Goal: Task Accomplishment & Management: Use online tool/utility

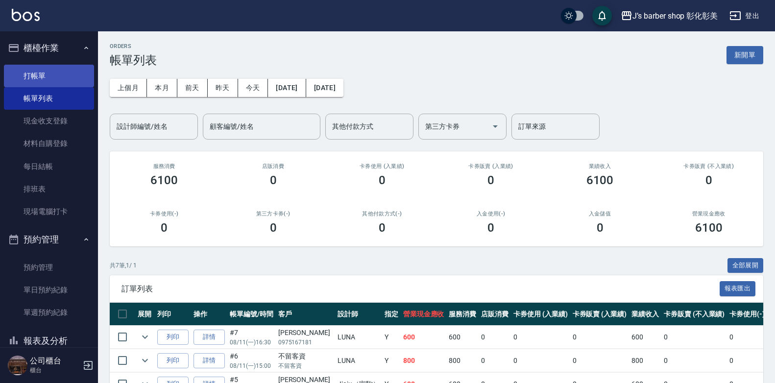
drag, startPoint x: 52, startPoint y: 72, endPoint x: 75, endPoint y: 74, distance: 23.1
click at [52, 72] on link "打帳單" at bounding box center [49, 76] width 90 height 23
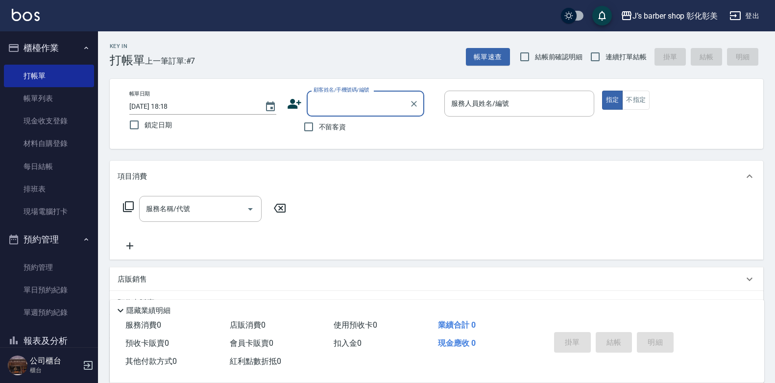
click at [325, 127] on span "不留客資" at bounding box center [332, 127] width 27 height 10
click at [319, 127] on input "不留客資" at bounding box center [309, 127] width 21 height 21
checkbox input "true"
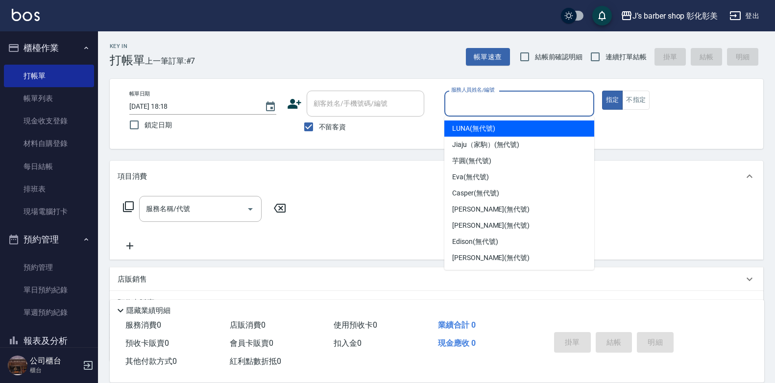
click at [526, 102] on input "服務人員姓名/編號" at bounding box center [519, 103] width 141 height 17
click at [520, 116] on div "服務人員姓名/編號" at bounding box center [520, 104] width 150 height 26
click at [549, 100] on input "服務人員姓名/編號" at bounding box center [519, 103] width 141 height 17
click at [541, 125] on div "LUNA (無代號)" at bounding box center [520, 129] width 150 height 16
type input "LUNA(無代號)"
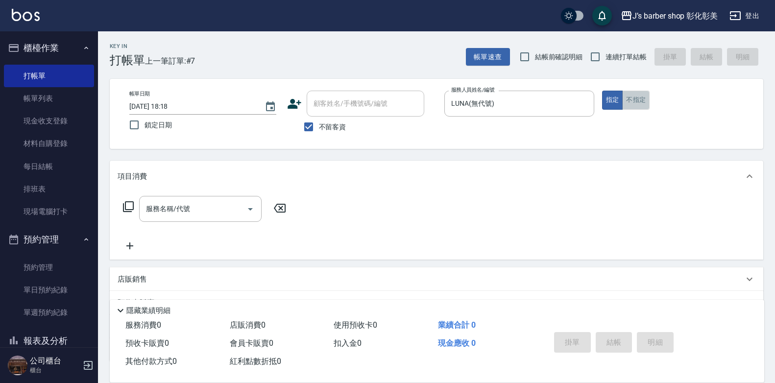
click at [640, 98] on button "不指定" at bounding box center [636, 100] width 27 height 19
click at [232, 207] on input "服務名稱/代號" at bounding box center [193, 208] width 99 height 17
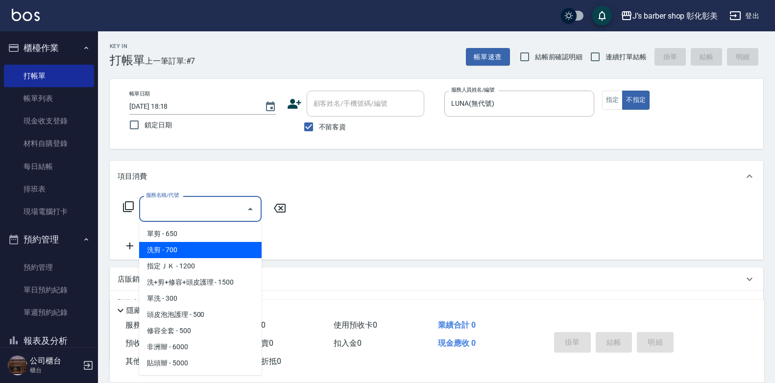
click at [226, 248] on span "洗剪 - 700" at bounding box center [200, 250] width 123 height 16
type input "洗剪(101)"
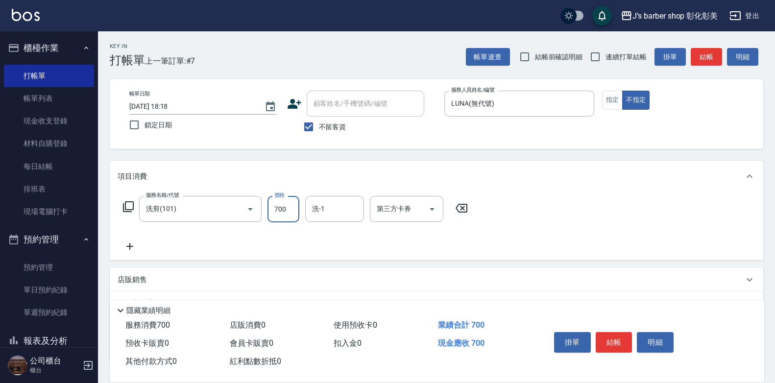
click at [285, 204] on input "700" at bounding box center [284, 209] width 32 height 26
type input "800"
click at [346, 206] on input "洗-1" at bounding box center [335, 208] width 50 height 17
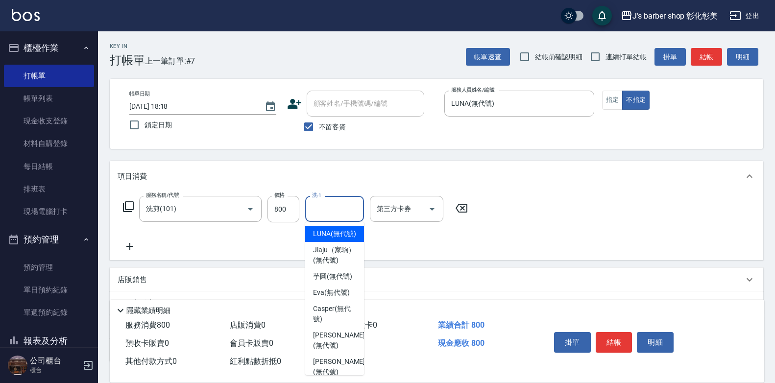
click at [345, 239] on span "LUNA (無代號)" at bounding box center [334, 234] width 43 height 10
type input "LUNA(無代號)"
click at [345, 239] on div "服務名稱/代號 洗剪(101) 服務名稱/代號 價格 800 價格 洗-1 LUNA(無代號) 洗-1 第三方卡券 第三方卡券" at bounding box center [296, 224] width 356 height 56
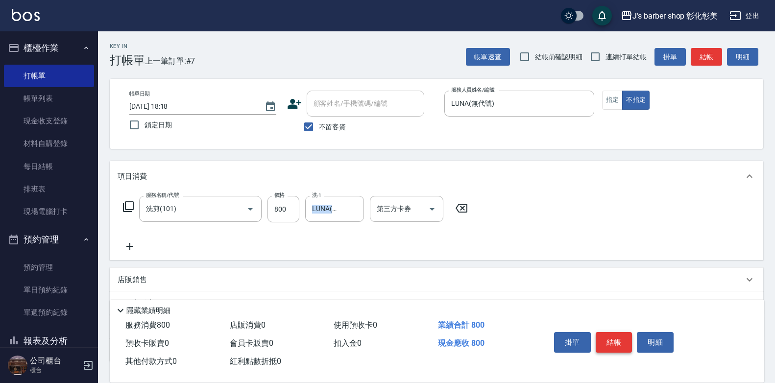
click at [620, 346] on button "結帳" at bounding box center [614, 342] width 37 height 21
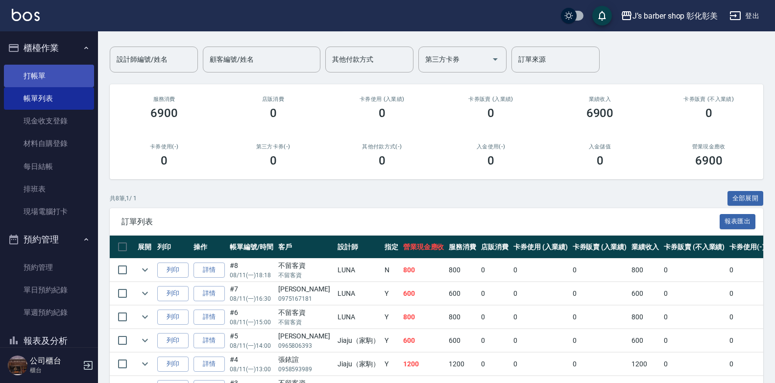
scroll to position [29, 0]
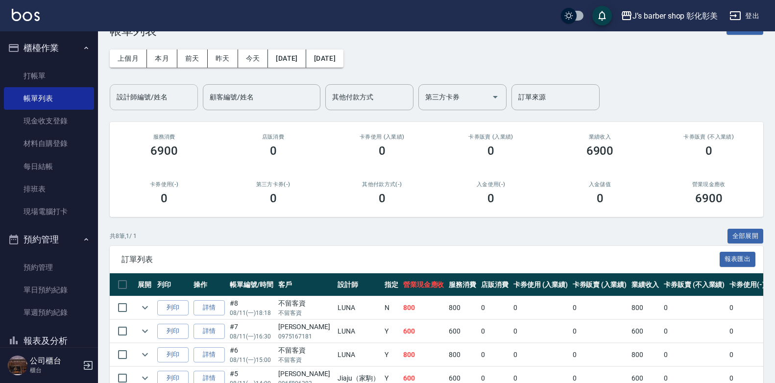
click at [159, 105] on input "設計師編號/姓名" at bounding box center [153, 97] width 79 height 17
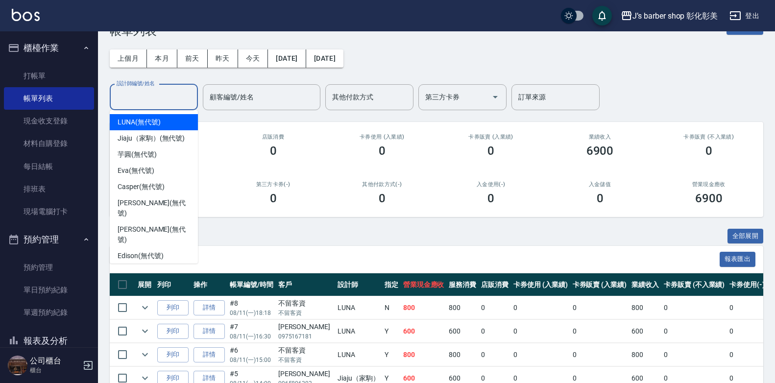
click at [161, 119] on div "LUNA (無代號)" at bounding box center [154, 122] width 88 height 16
type input "LUNA(無代號)"
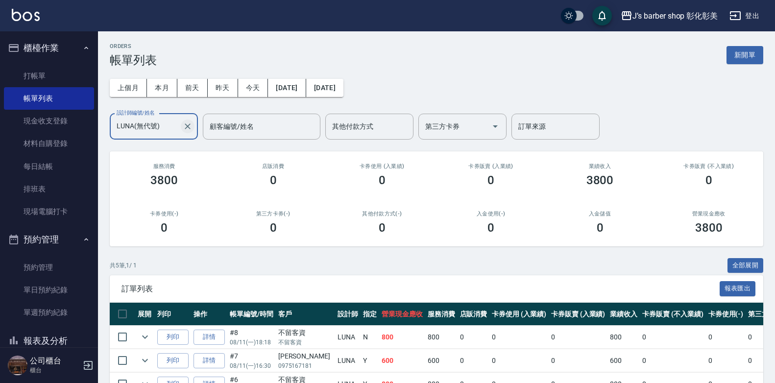
click at [190, 128] on icon "Clear" at bounding box center [188, 127] width 10 height 10
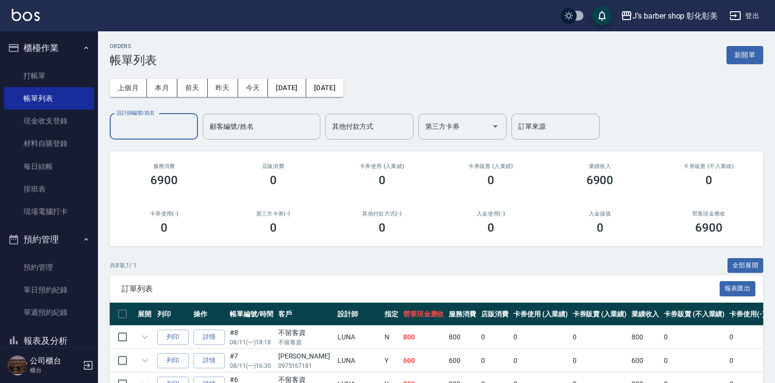
click at [165, 122] on input "設計師編號/姓名" at bounding box center [153, 126] width 79 height 17
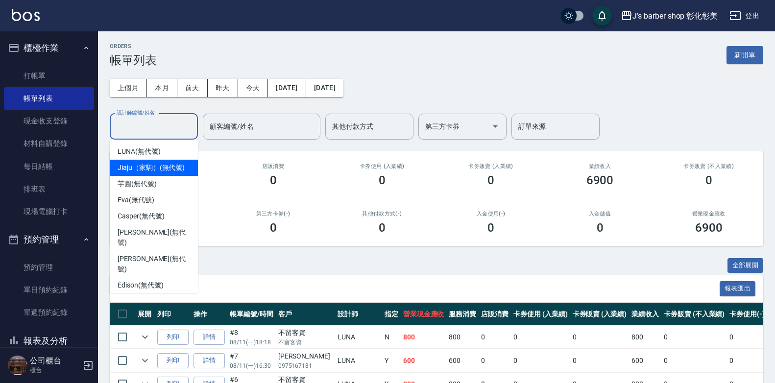
click at [156, 163] on span "Jiaju（家駒） (無代號)" at bounding box center [151, 168] width 67 height 10
type input "Jiaju（家駒）(無代號)"
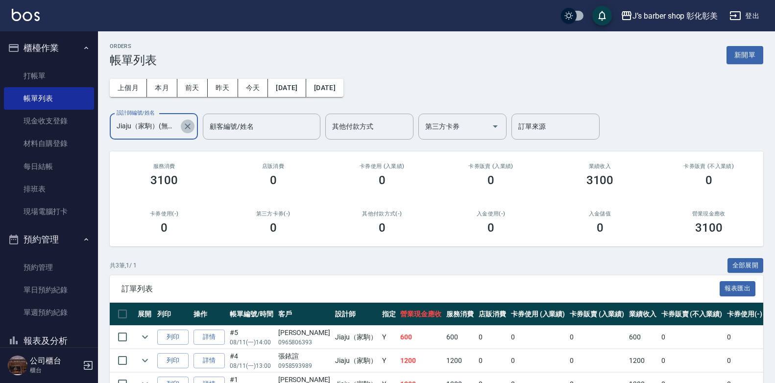
click at [190, 128] on icon "Clear" at bounding box center [188, 127] width 6 height 6
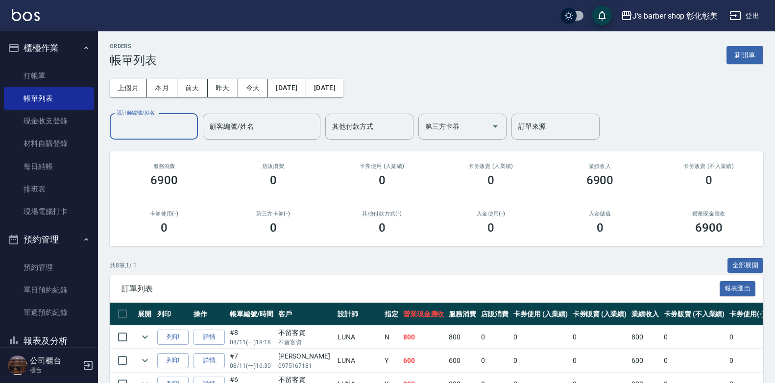
click at [157, 118] on input "設計師編號/姓名" at bounding box center [153, 126] width 79 height 17
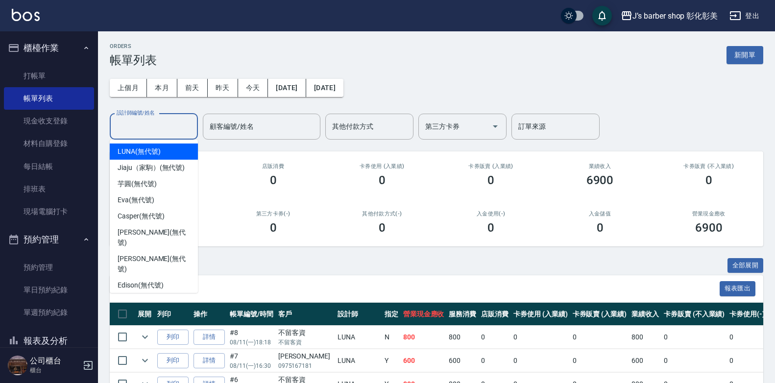
click at [183, 152] on div "LUNA (無代號)" at bounding box center [154, 152] width 88 height 16
click at [183, 152] on div "ORDERS 帳單列表 新開單 上個月 本月 [DATE] [DATE] [DATE] [DATE] [DATE] 設計師編號/姓名 設計師編號/姓名 顧客編…" at bounding box center [436, 291] width 677 height 521
type input "LUNA(無代號)"
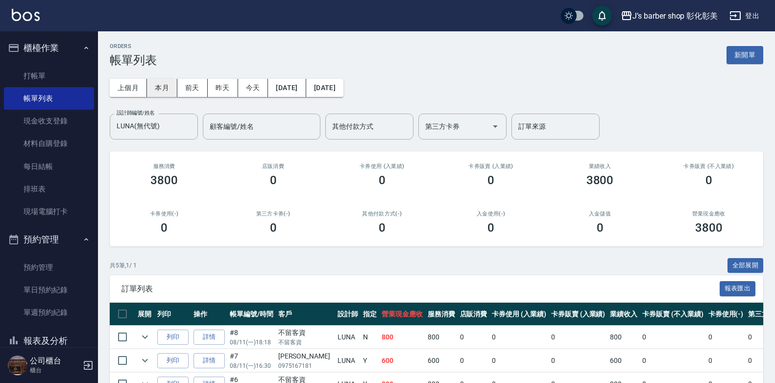
click at [159, 95] on button "本月" at bounding box center [162, 88] width 30 height 18
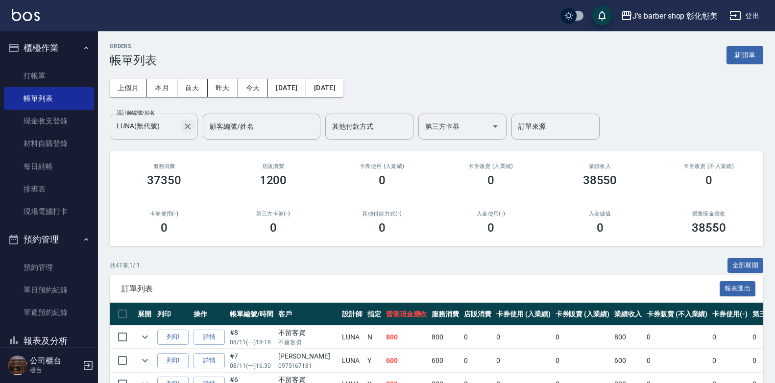
click at [185, 131] on icon "Clear" at bounding box center [188, 127] width 10 height 10
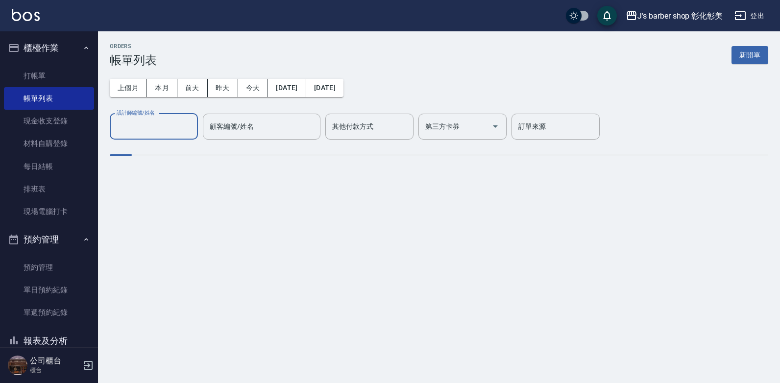
click at [177, 128] on input "設計師編號/姓名" at bounding box center [153, 126] width 79 height 17
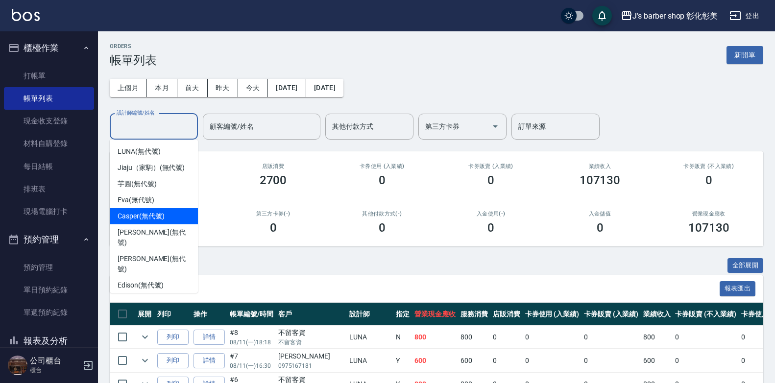
click at [163, 219] on span "Casper (無代號)" at bounding box center [141, 216] width 47 height 10
type input "Casper(無代號)"
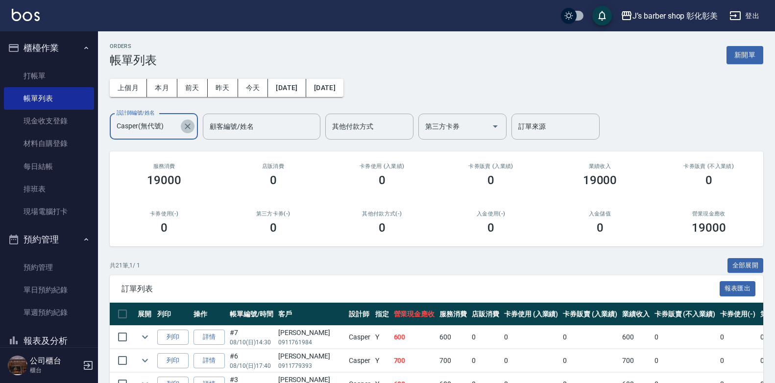
click at [187, 125] on icon "Clear" at bounding box center [188, 127] width 6 height 6
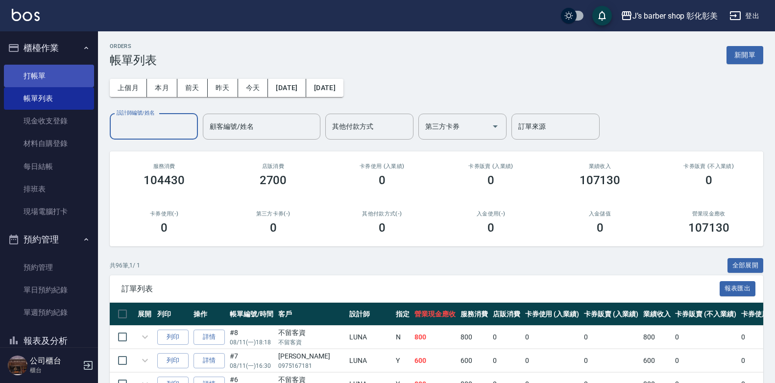
click at [56, 73] on link "打帳單" at bounding box center [49, 76] width 90 height 23
click at [56, 74] on link "打帳單" at bounding box center [49, 76] width 90 height 23
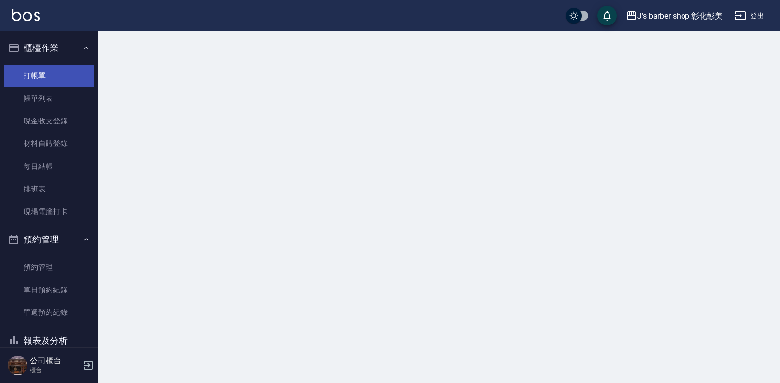
click at [61, 73] on link "打帳單" at bounding box center [49, 76] width 90 height 23
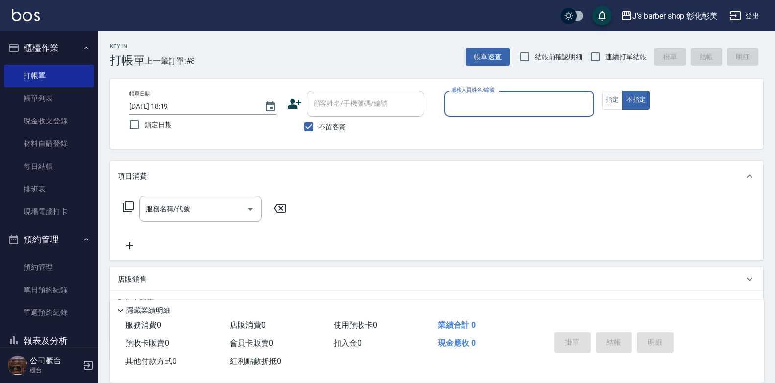
click at [182, 107] on input "[DATE] 18:19" at bounding box center [191, 107] width 125 height 16
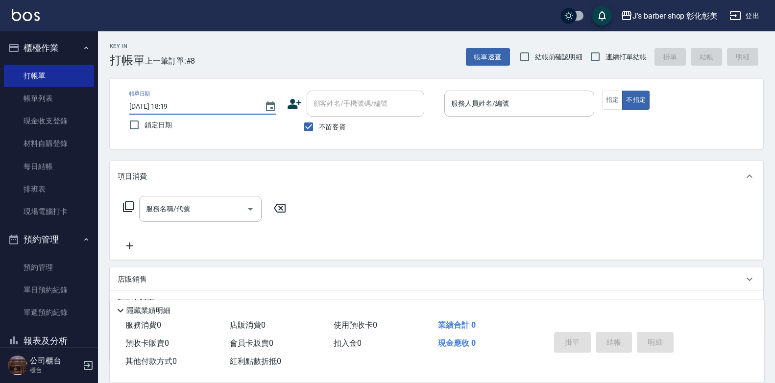
type input "[DATE] 18:00"
click at [304, 125] on input "不留客資" at bounding box center [309, 127] width 21 height 21
checkbox input "false"
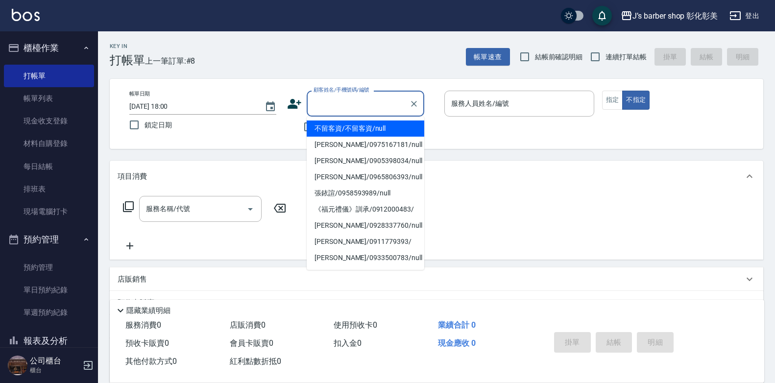
click at [325, 106] on input "顧客姓名/手機號碼/編號" at bounding box center [358, 103] width 94 height 17
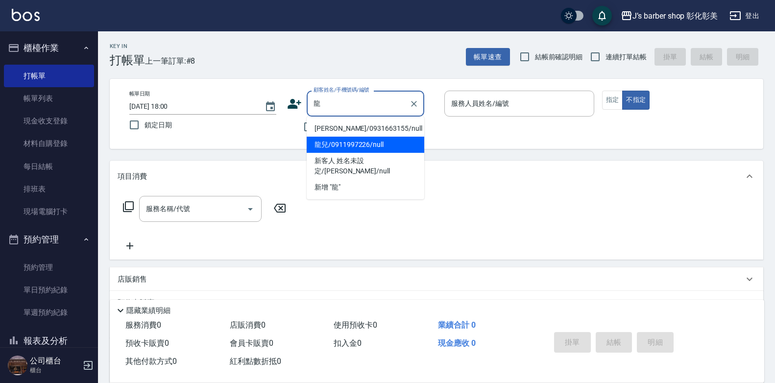
click at [364, 147] on li "龍兒/0911997226/null" at bounding box center [366, 145] width 118 height 16
type input "龍兒/0911997226/null"
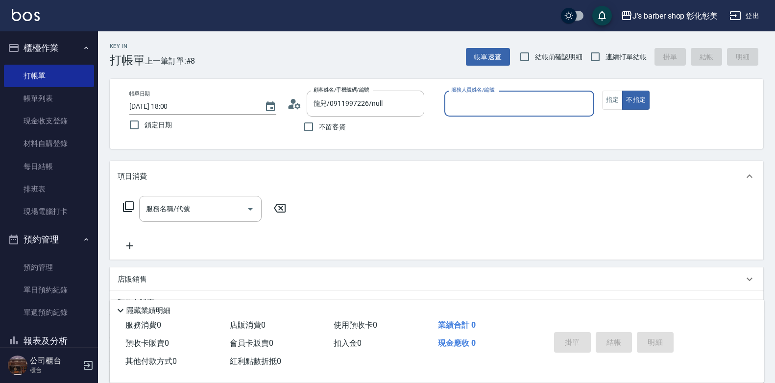
click at [474, 100] on input "服務人員姓名/編號" at bounding box center [519, 103] width 141 height 17
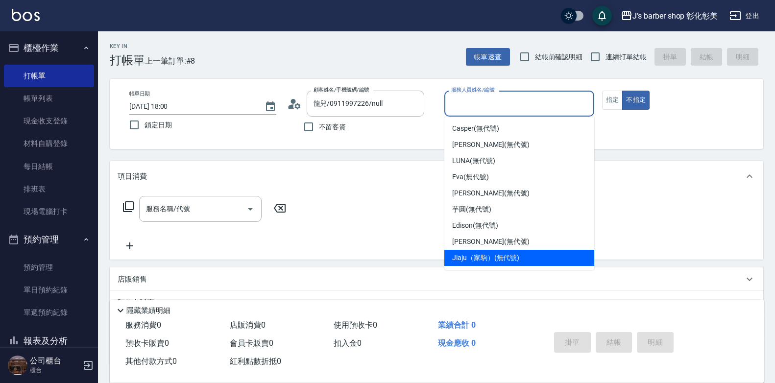
click at [498, 261] on span "Jiaju（家駒） (無代號)" at bounding box center [485, 258] width 67 height 10
type input "Jiaju（家駒）(無代號)"
click at [498, 261] on div "項目消費 服務名稱/代號 服務名稱/代號 店販銷售 服務人員姓名/編號 服務人員姓名/編號 商品代號/名稱 商品代號/名稱 預收卡販賣 卡券名稱/代號 卡券名…" at bounding box center [437, 273] width 654 height 225
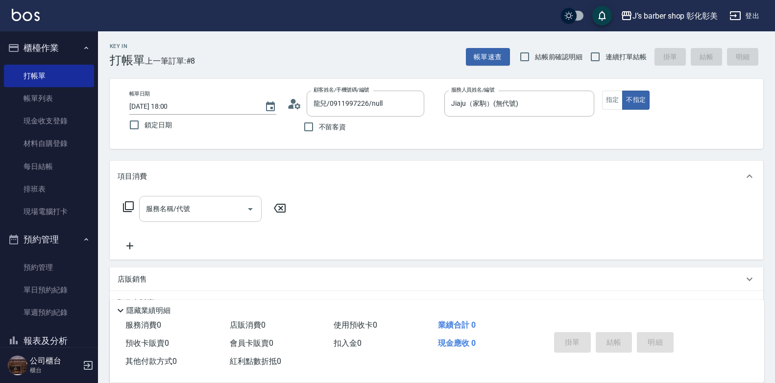
click at [216, 217] on input "服務名稱/代號" at bounding box center [193, 208] width 99 height 17
click at [214, 208] on input "服務名稱/代號" at bounding box center [193, 208] width 99 height 17
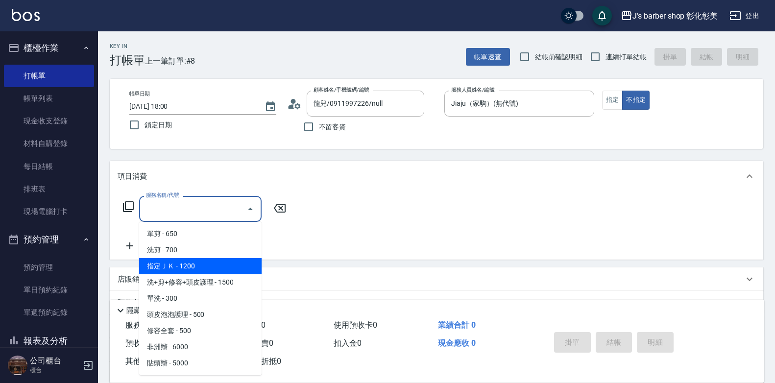
click at [225, 260] on span "指定ＪＫ - 1200" at bounding box center [200, 266] width 123 height 16
type input "指定ＪＫ(102)"
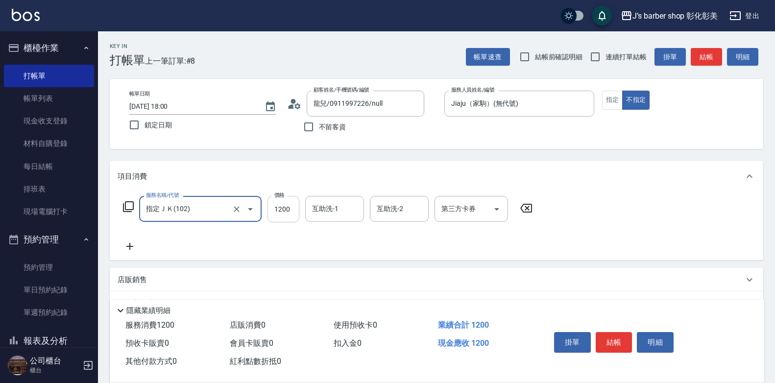
click at [279, 207] on input "1200" at bounding box center [284, 209] width 32 height 26
type input "600"
click at [314, 217] on input "互助洗-1" at bounding box center [335, 208] width 50 height 17
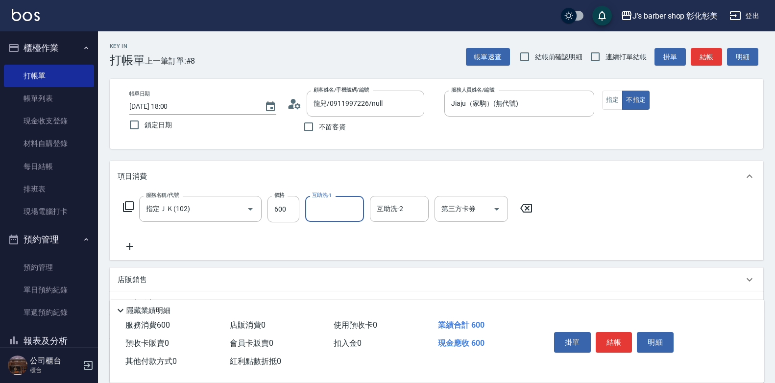
click at [315, 216] on input "互助洗-1" at bounding box center [335, 208] width 50 height 17
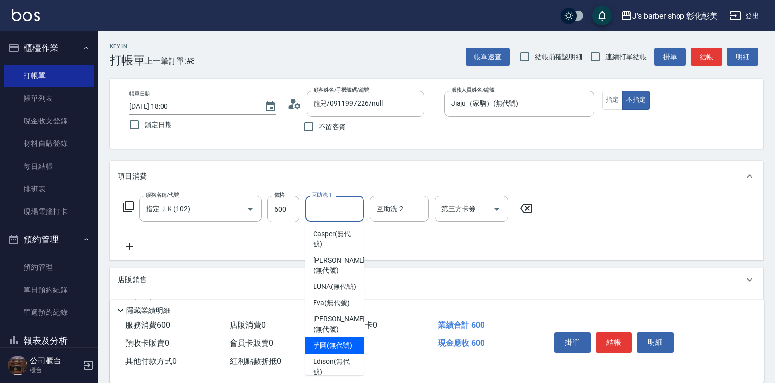
click at [335, 347] on span "芋圓 (無代號)" at bounding box center [332, 346] width 39 height 10
click at [335, 347] on span "扣入金 0" at bounding box center [348, 343] width 28 height 9
type input "芋圓(無代號)"
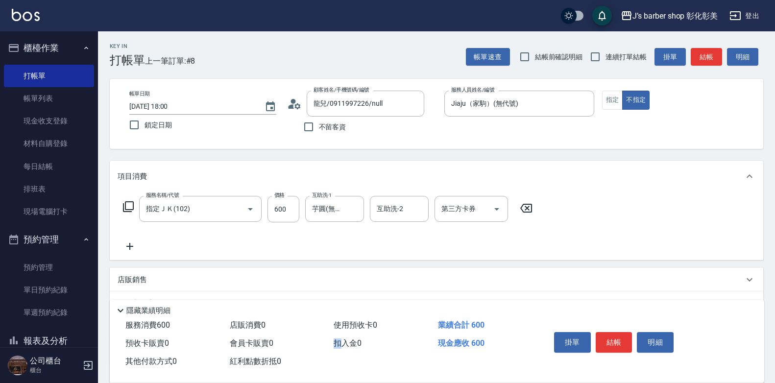
click at [614, 335] on button "結帳" at bounding box center [614, 342] width 37 height 21
